Goal: Task Accomplishment & Management: Complete application form

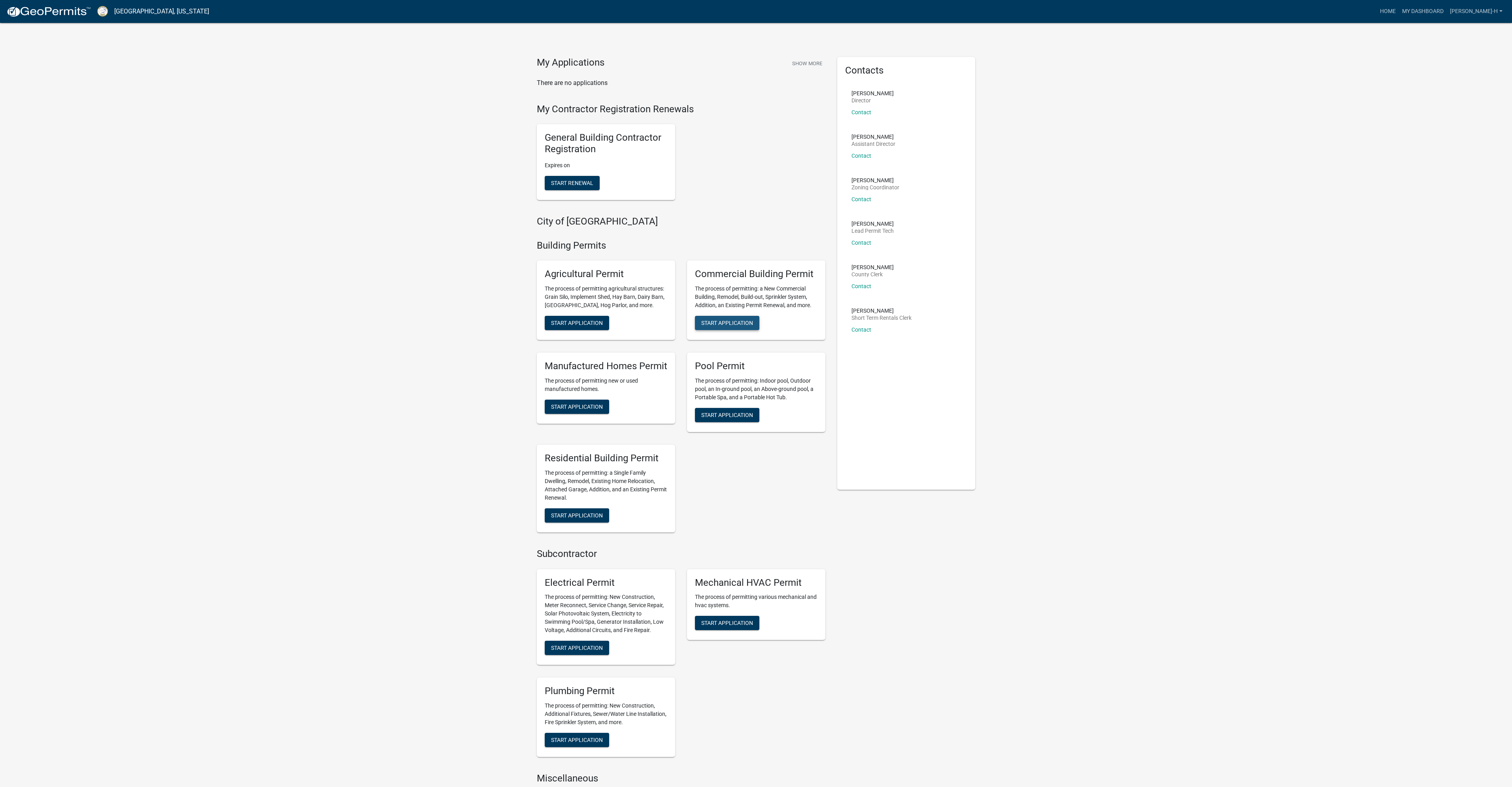
click at [727, 322] on span "Start Application" at bounding box center [727, 323] width 52 height 6
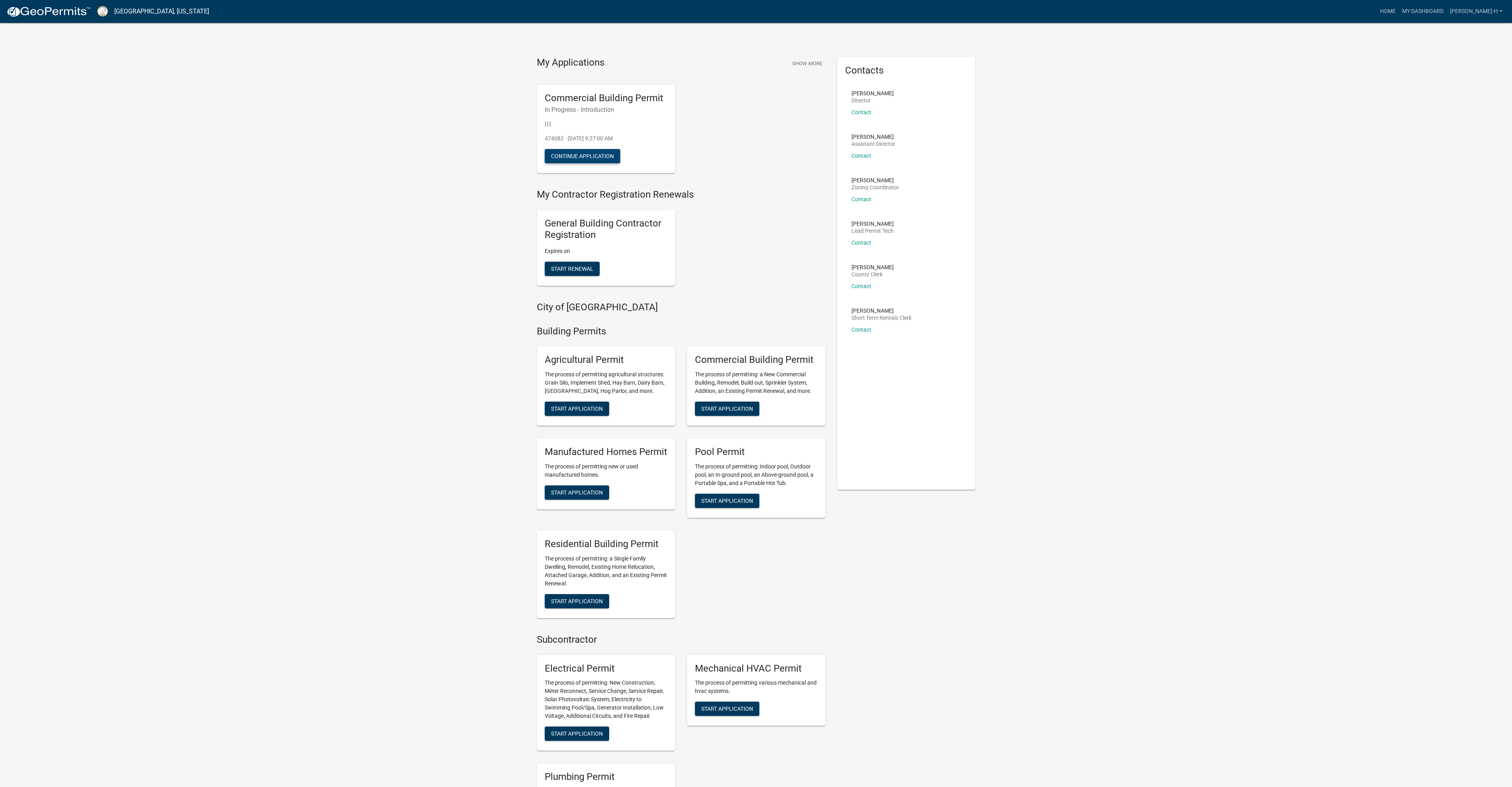
click at [564, 159] on button "Continue Application" at bounding box center [582, 156] width 75 height 14
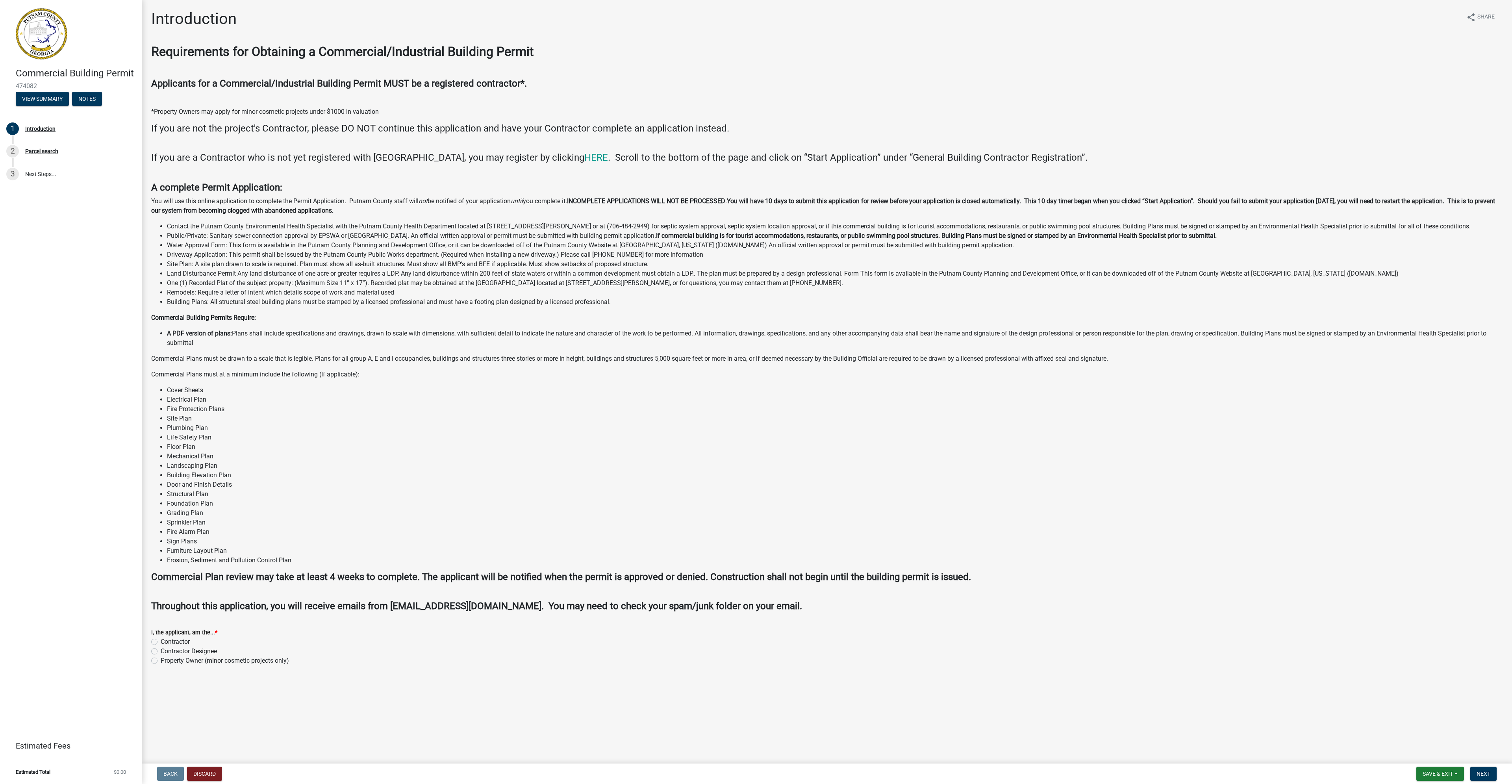
click at [161, 640] on label "Contractor" at bounding box center [176, 641] width 29 height 9
click at [161, 640] on input "Contractor" at bounding box center [163, 639] width 5 height 5
radio input "true"
click at [1485, 772] on span "Next" at bounding box center [1483, 773] width 14 height 6
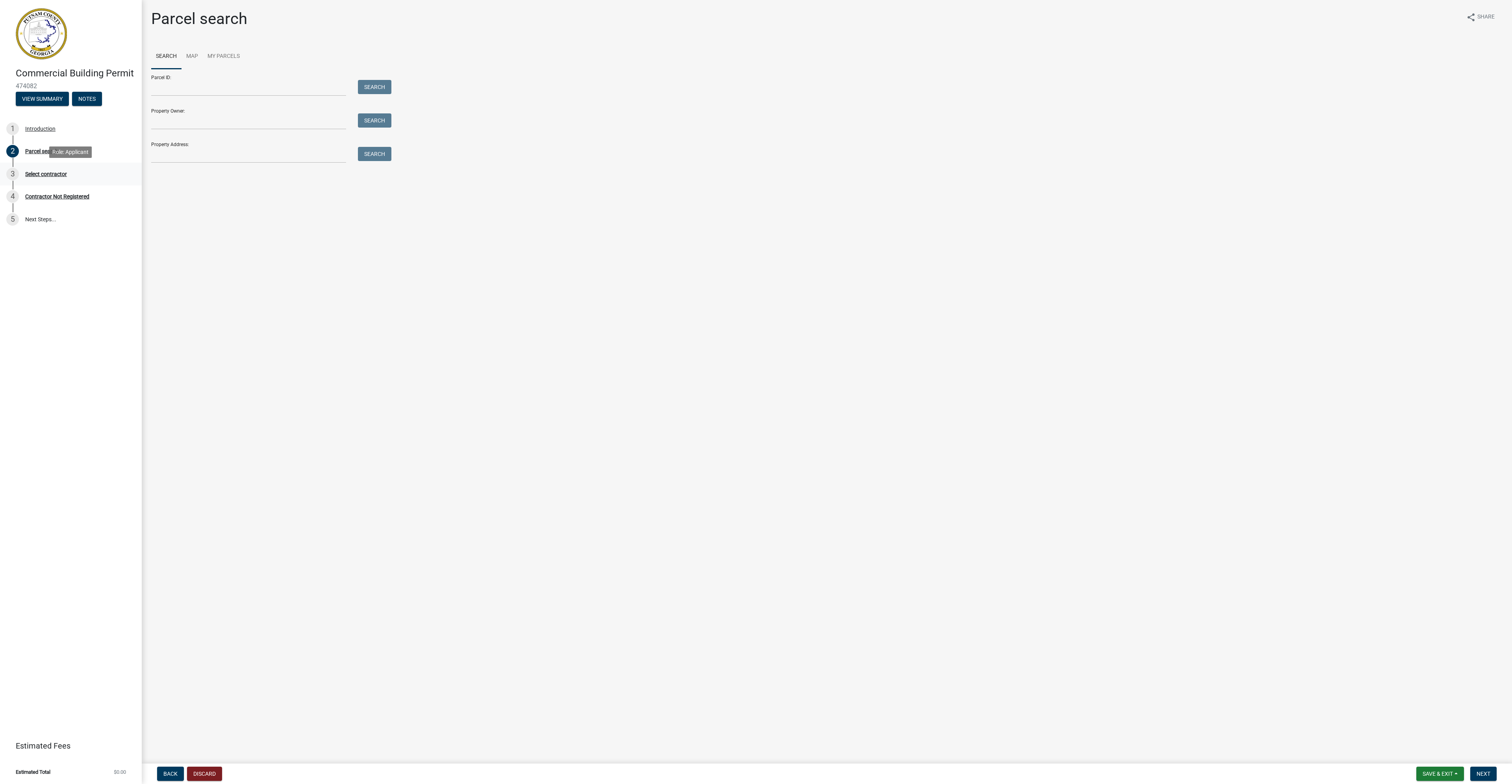
click at [42, 174] on div "Select contractor" at bounding box center [46, 174] width 42 height 5
click at [176, 83] on input "Parcel ID:" at bounding box center [249, 88] width 195 height 16
click at [178, 117] on input "Property Owner:" at bounding box center [249, 121] width 195 height 16
click at [180, 153] on input "Property Address:" at bounding box center [249, 155] width 195 height 16
